Goal: Information Seeking & Learning: Learn about a topic

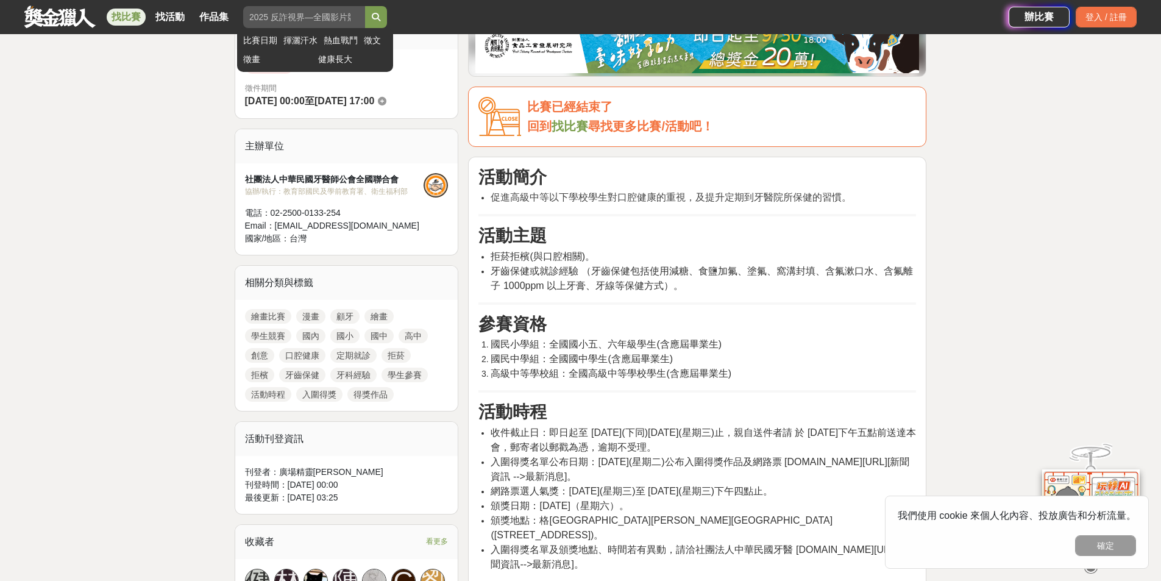
scroll to position [325, 0]
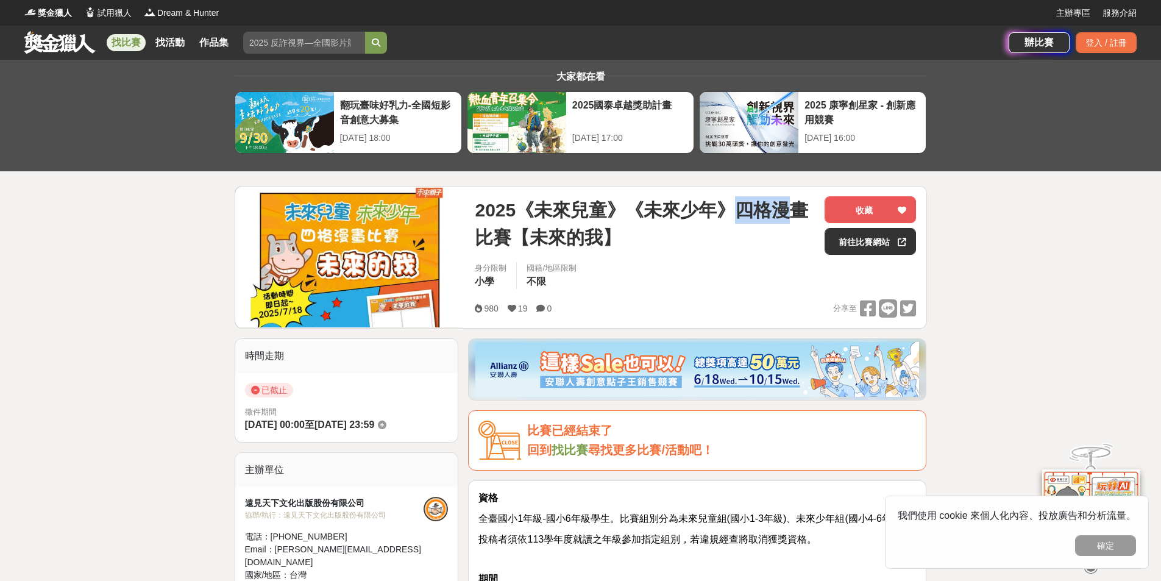
drag, startPoint x: 736, startPoint y: 216, endPoint x: 791, endPoint y: 219, distance: 54.9
click at [791, 219] on span "2025《未來兒童》《未來少年》四格漫畫比賽【未來的我】" at bounding box center [645, 223] width 340 height 55
drag, startPoint x: 617, startPoint y: 246, endPoint x: 567, endPoint y: 241, distance: 50.2
click at [567, 241] on span "2025《未來兒童》《未來少年》四格漫畫比賽【未來的我】" at bounding box center [645, 223] width 340 height 55
drag, startPoint x: 540, startPoint y: 521, endPoint x: 613, endPoint y: 519, distance: 73.2
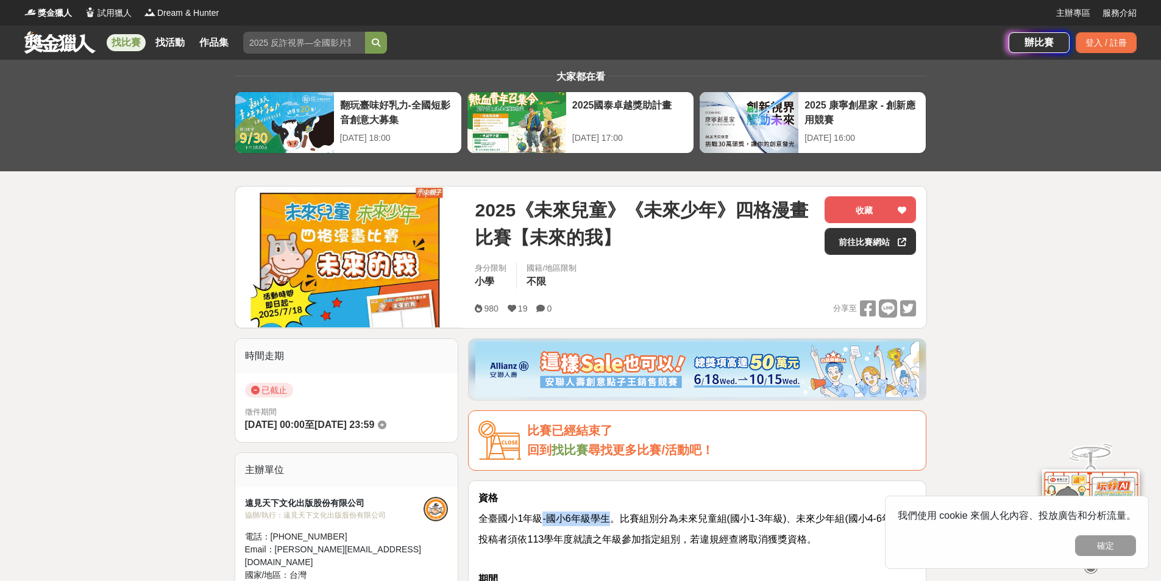
click at [613, 519] on span "全臺國小1年級-國小6年級學生。比賽組別分為未來兒童組(國小1-3年級)、未來少年組(國小4-6年級)。" at bounding box center [696, 518] width 436 height 10
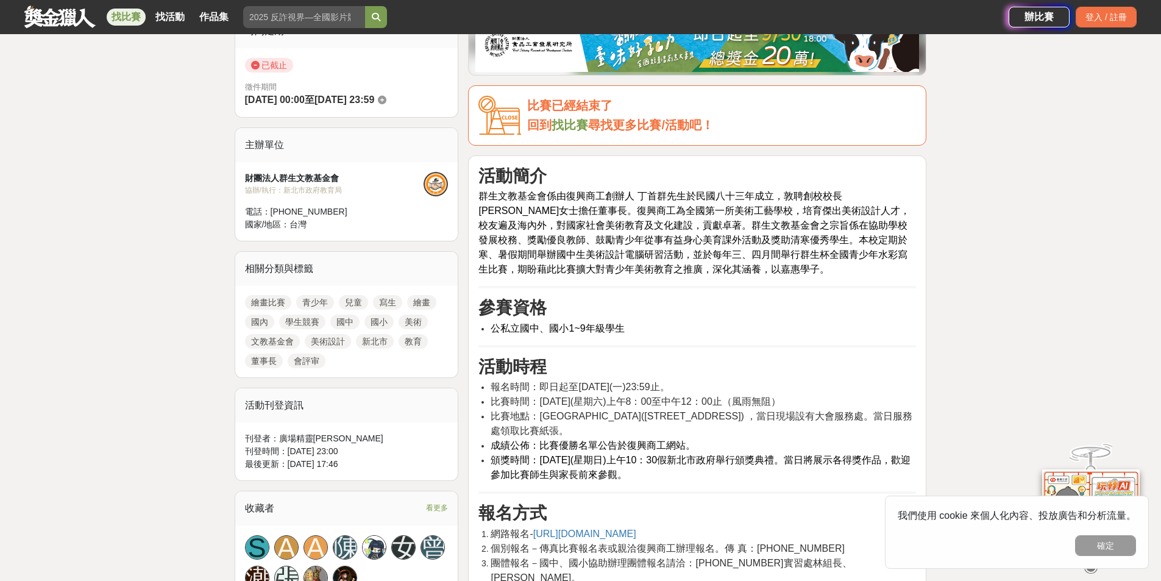
scroll to position [366, 0]
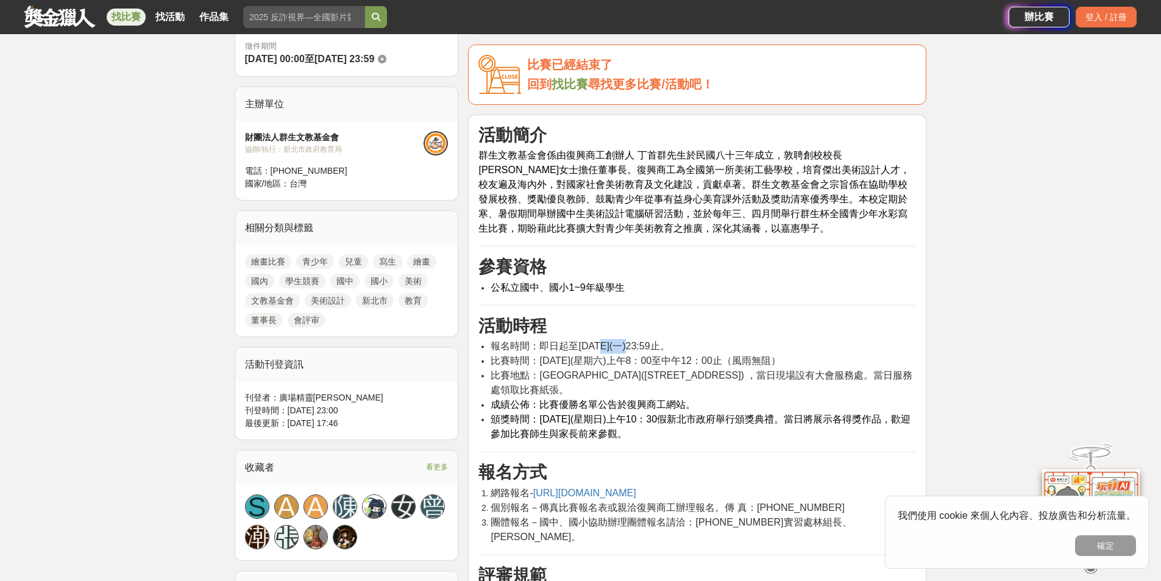
drag, startPoint x: 602, startPoint y: 345, endPoint x: 640, endPoint y: 346, distance: 37.8
click at [640, 346] on span "報名時間：即日起至[DATE](一)23:59止。" at bounding box center [580, 346] width 179 height 10
click at [715, 339] on li "報名時間：即日起至[DATE](一)23:59止。" at bounding box center [703, 346] width 425 height 15
drag, startPoint x: 564, startPoint y: 355, endPoint x: 628, endPoint y: 356, distance: 63.4
click at [628, 356] on li "比賽時間：[DATE](星期六)上午8：00至中午12：00止（風雨無阻）" at bounding box center [703, 360] width 425 height 15
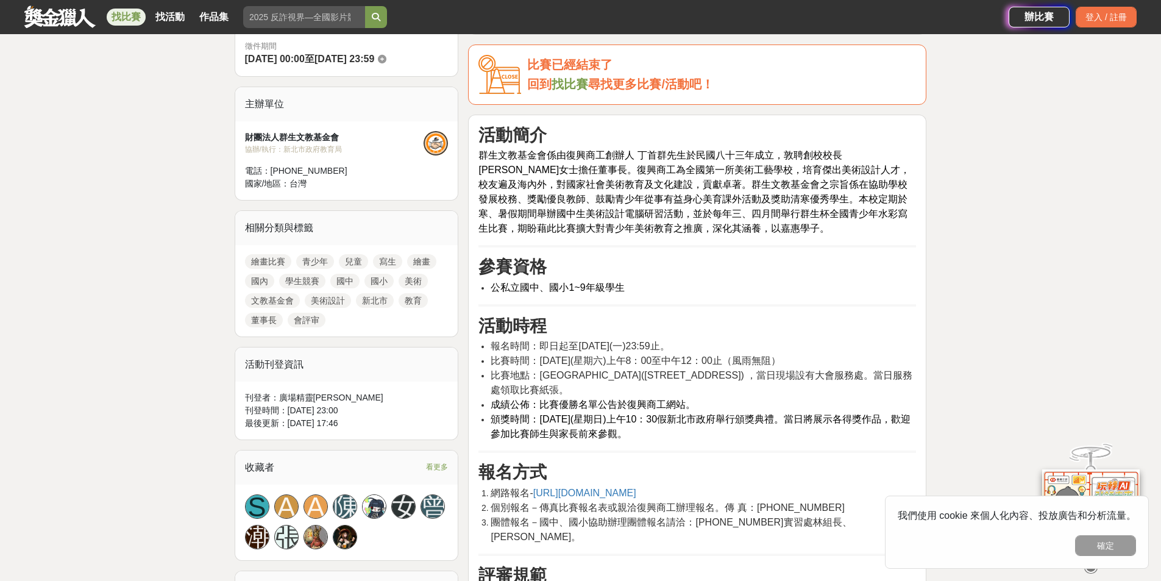
click at [784, 320] on h3 "活動時程" at bounding box center [697, 326] width 438 height 21
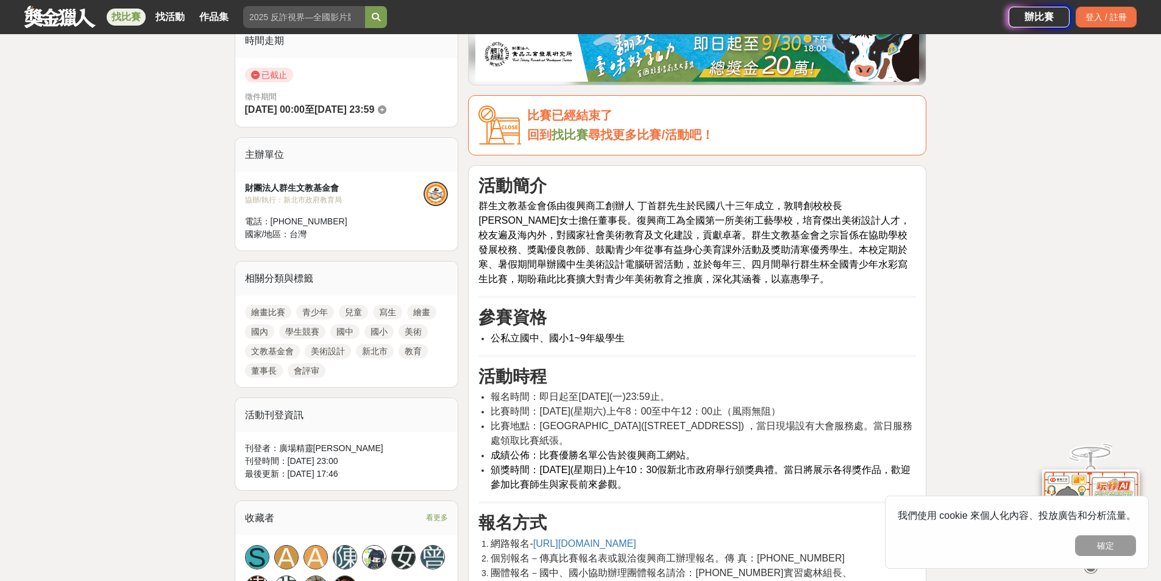
scroll to position [203, 0]
